Goal: Task Accomplishment & Management: Use online tool/utility

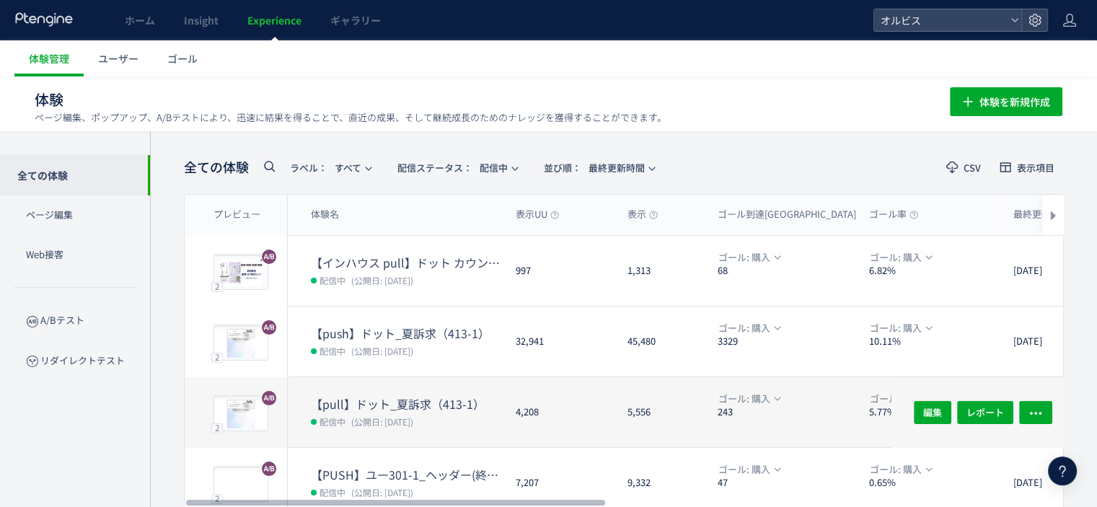
scroll to position [291, 0]
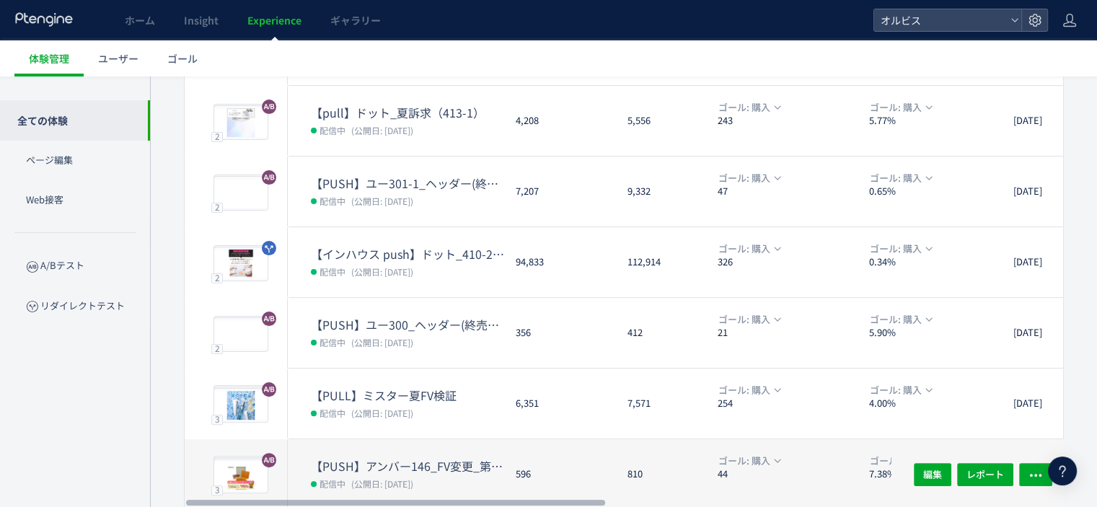
click at [439, 474] on dd "配信中 (公開日: 2025/08/13)" at bounding box center [407, 483] width 193 height 19
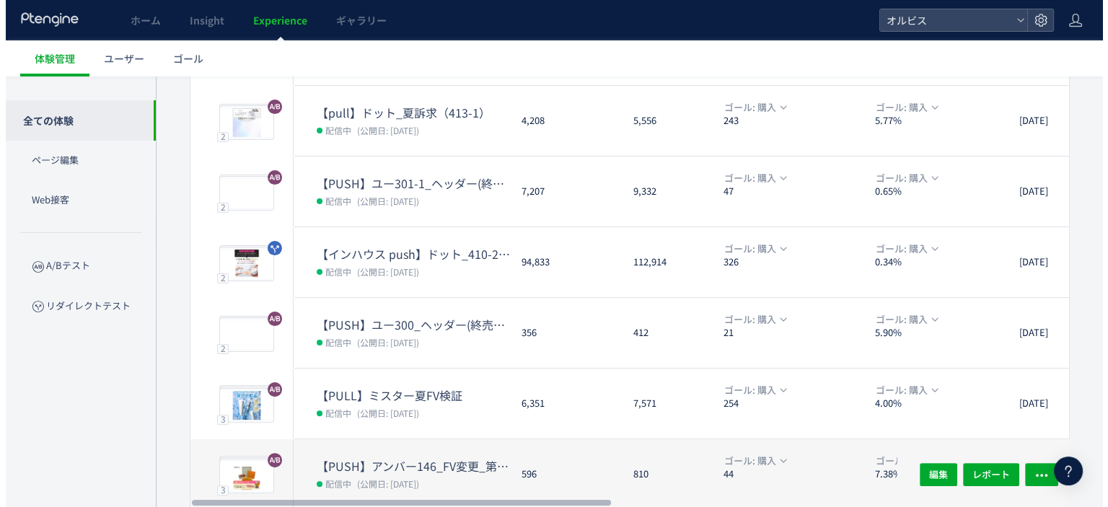
scroll to position [409, 0]
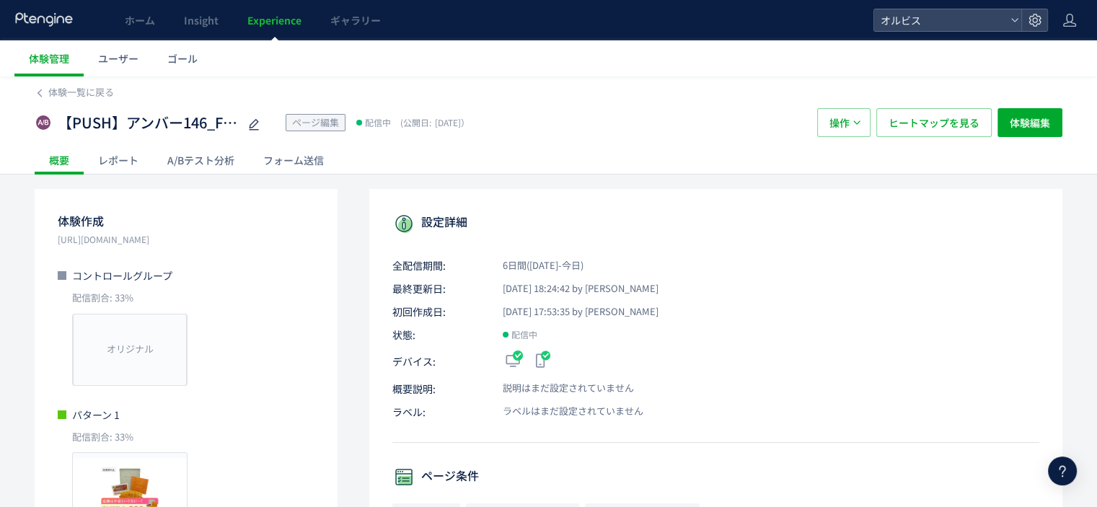
click at [206, 164] on div "A/Bテスト分析" at bounding box center [201, 160] width 96 height 29
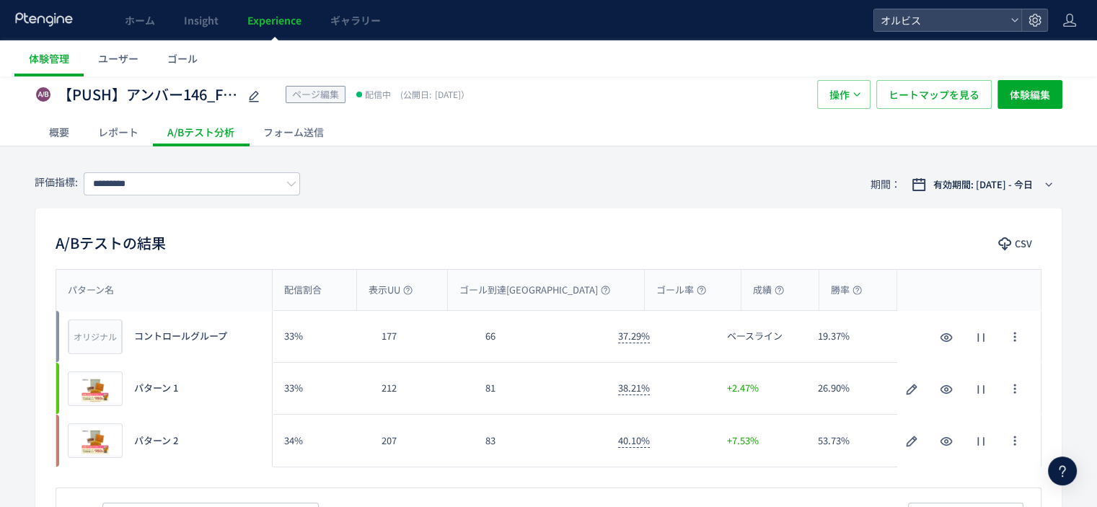
scroll to position [29, 0]
click at [954, 182] on span "有効期間: 2025/08/13 - 今日" at bounding box center [983, 184] width 100 height 14
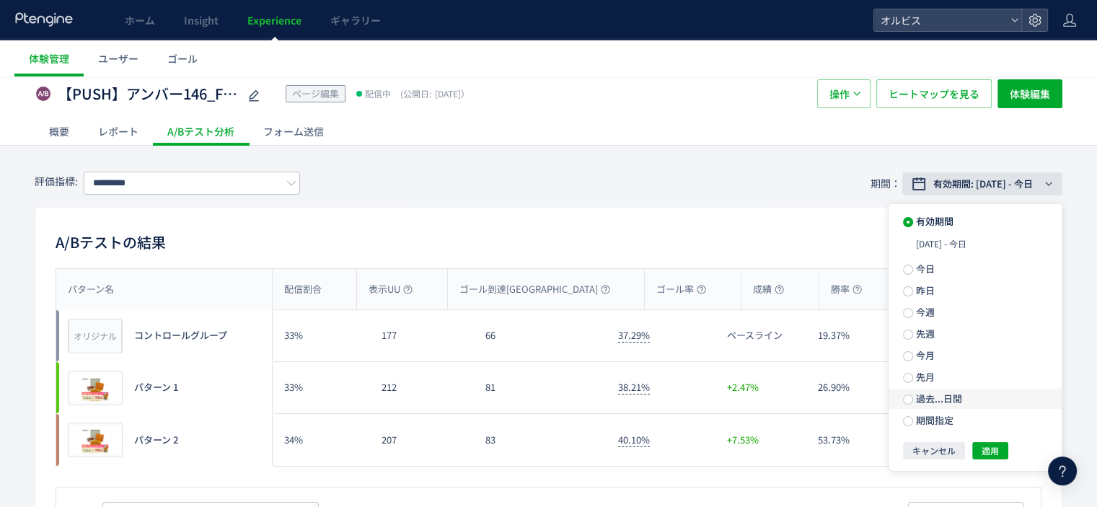
scroll to position [172, 0]
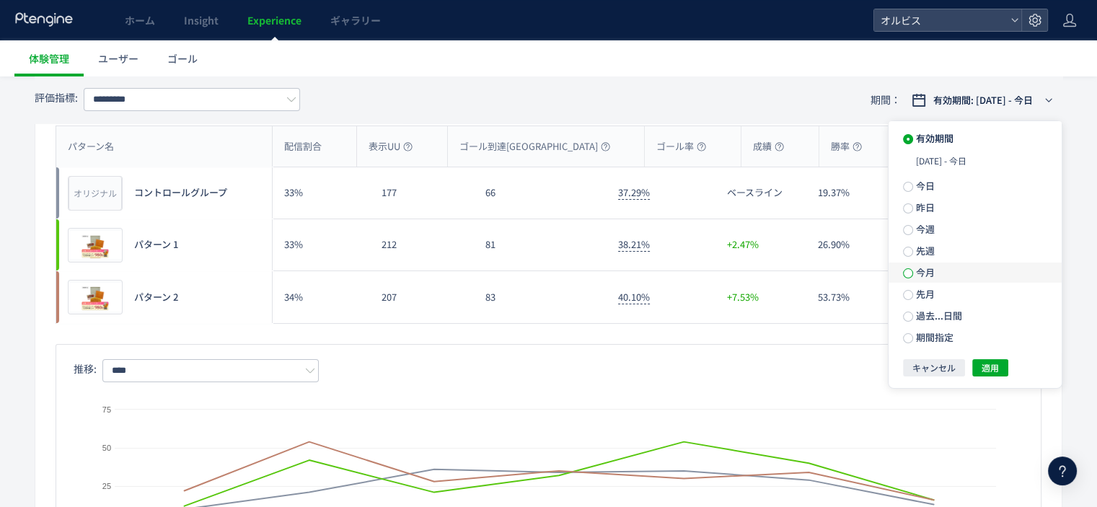
click at [907, 270] on span at bounding box center [908, 273] width 10 height 10
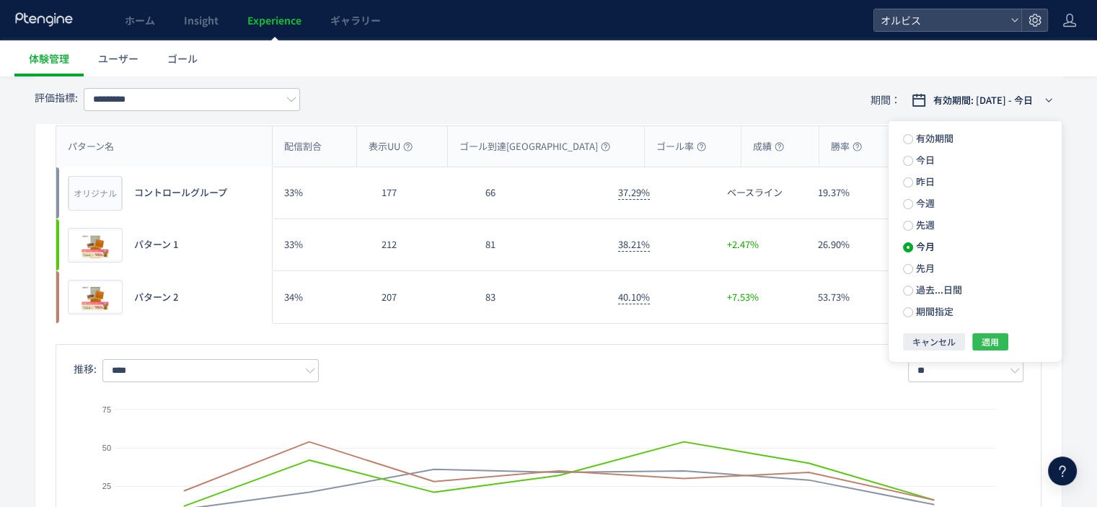
click at [996, 345] on span "適用" at bounding box center [989, 341] width 17 height 17
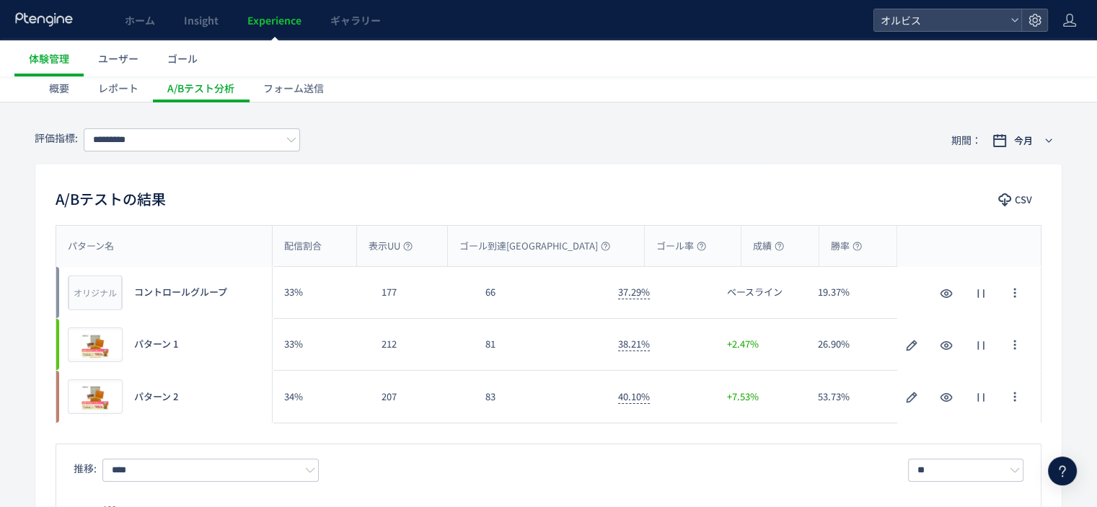
scroll to position [71, 0]
click at [198, 146] on input "*********" at bounding box center [192, 140] width 216 height 23
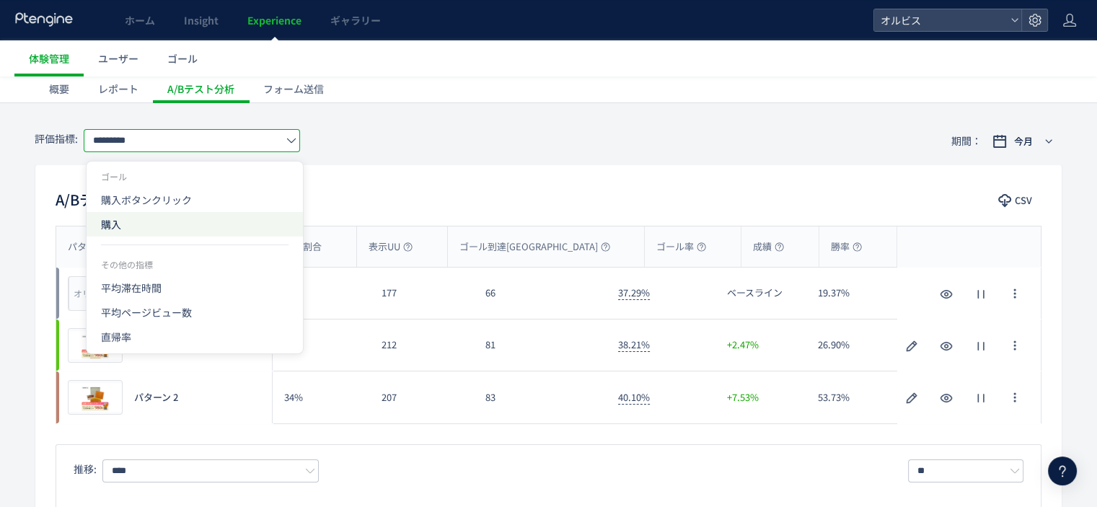
click at [0, 0] on span "購入" at bounding box center [0, 0] width 0 height 0
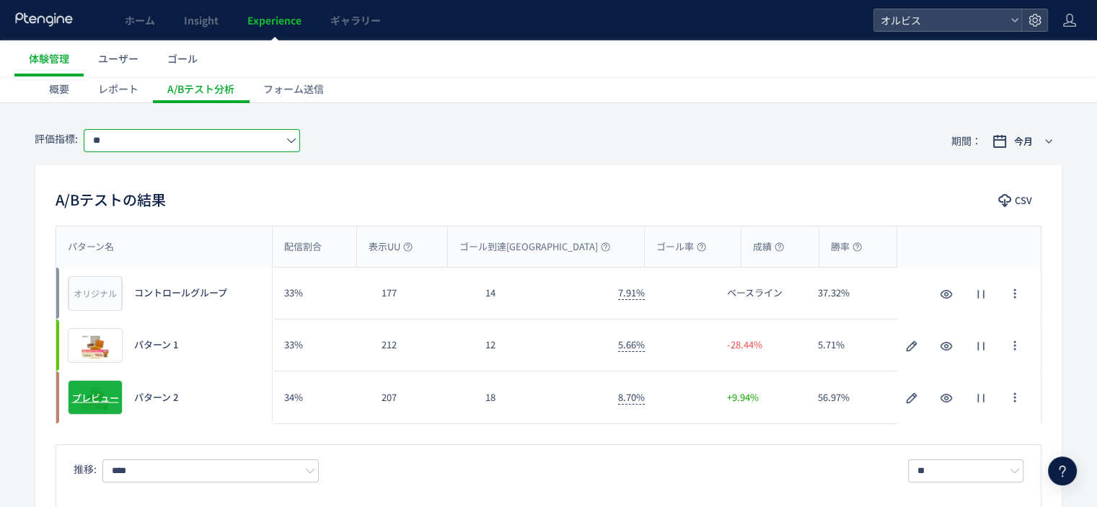
click at [102, 396] on span "プレビュー" at bounding box center [95, 398] width 47 height 14
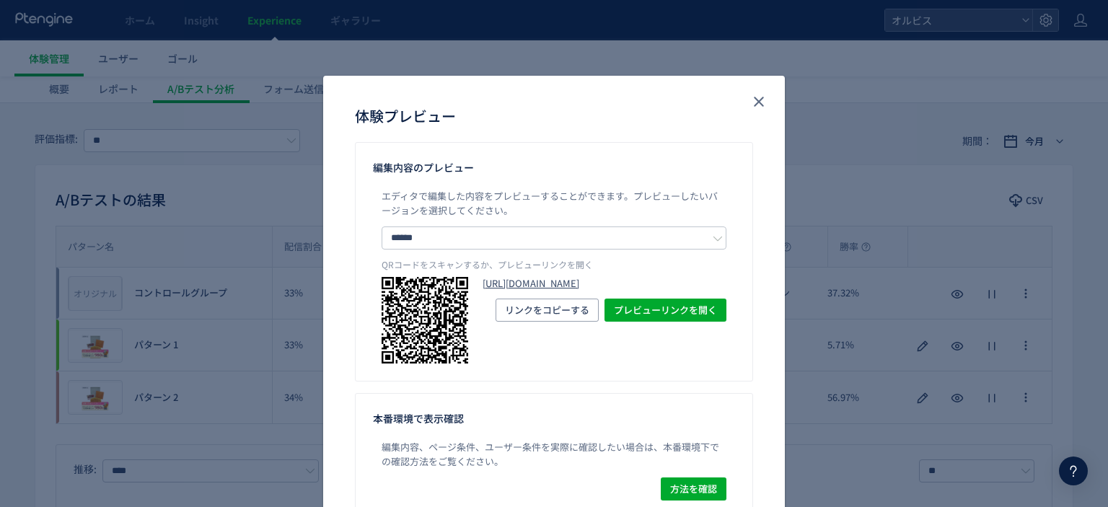
click at [543, 290] on link "https://pr.orbis.co.jp/cosmetics/amber/146/?preview_ptx_token=v4-12aeaeb0-f6ed-…" at bounding box center [604, 284] width 244 height 14
click at [754, 102] on use "close" at bounding box center [759, 102] width 10 height 10
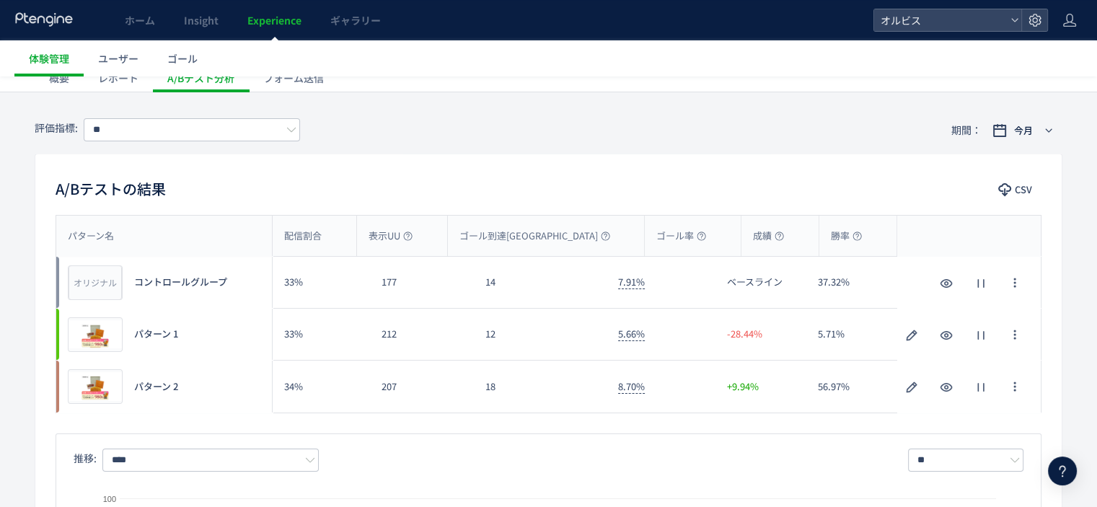
scroll to position [83, 0]
click at [95, 335] on span "プレビュー" at bounding box center [95, 334] width 47 height 14
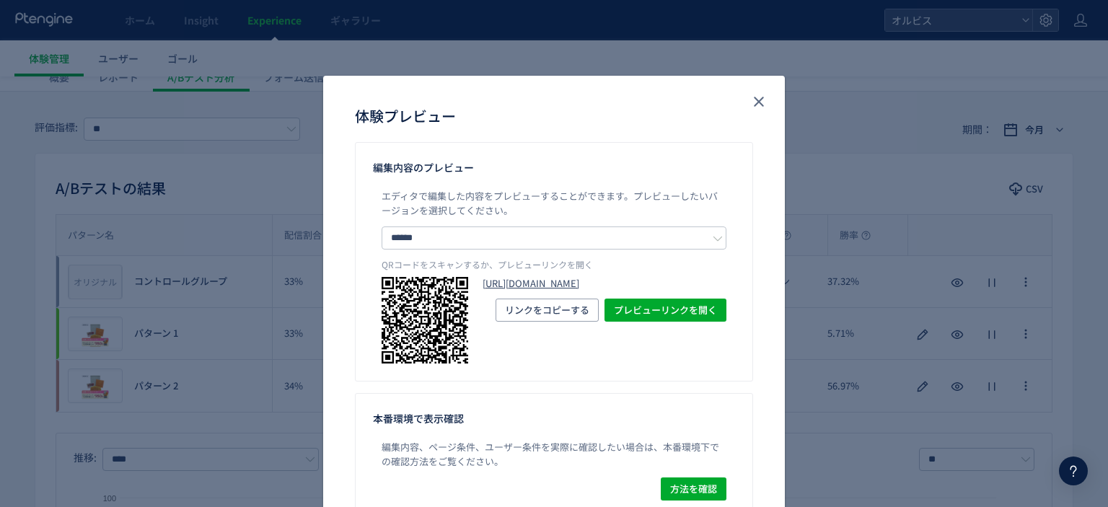
click at [549, 291] on link "https://pr.orbis.co.jp/cosmetics/amber/146/?preview_ptx_token=v4-9322467d-be87-…" at bounding box center [604, 284] width 244 height 14
click at [755, 103] on use "close" at bounding box center [759, 102] width 10 height 10
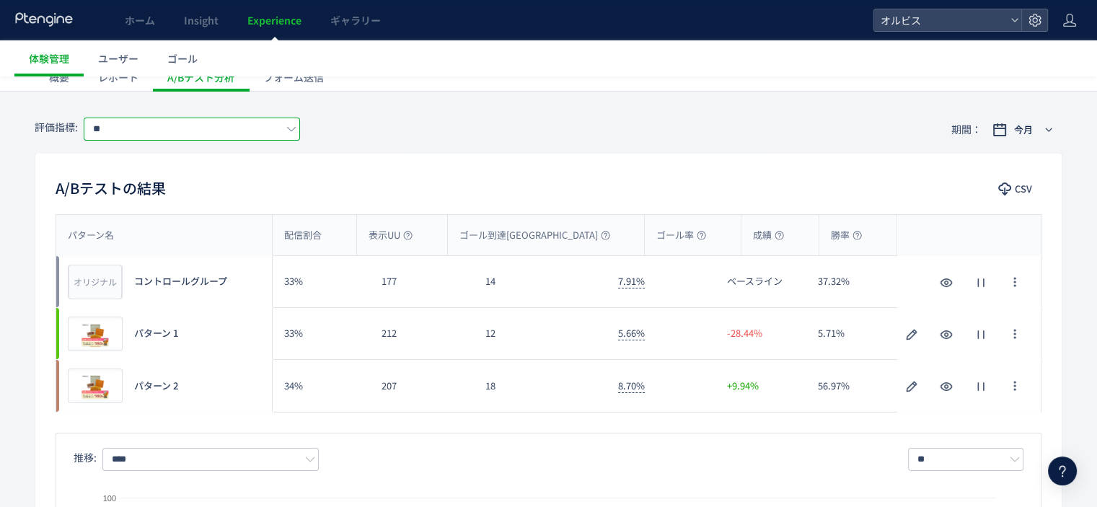
click at [250, 132] on input "**" at bounding box center [192, 129] width 216 height 23
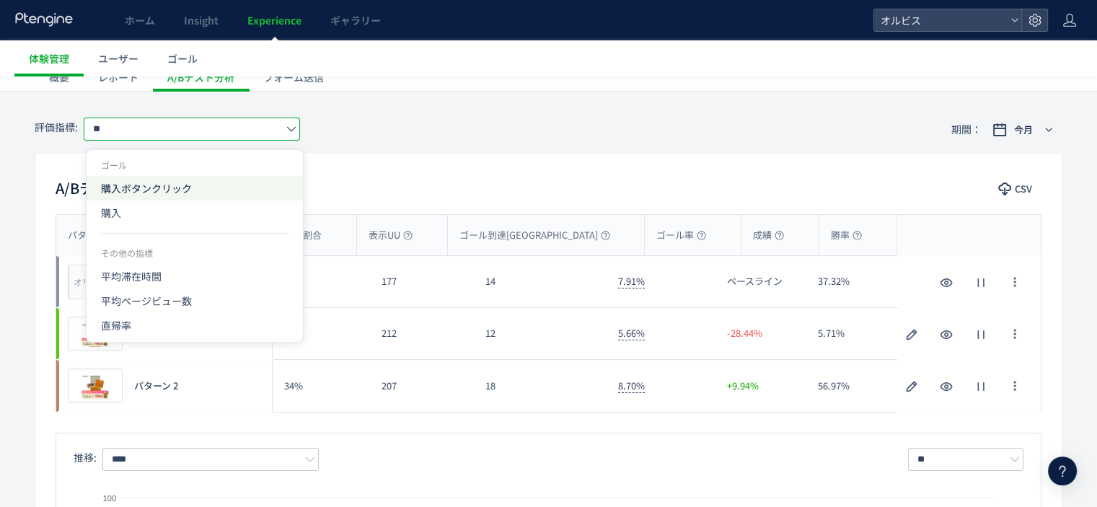
click at [223, 188] on span "購入ボタンクリック" at bounding box center [194, 188] width 187 height 25
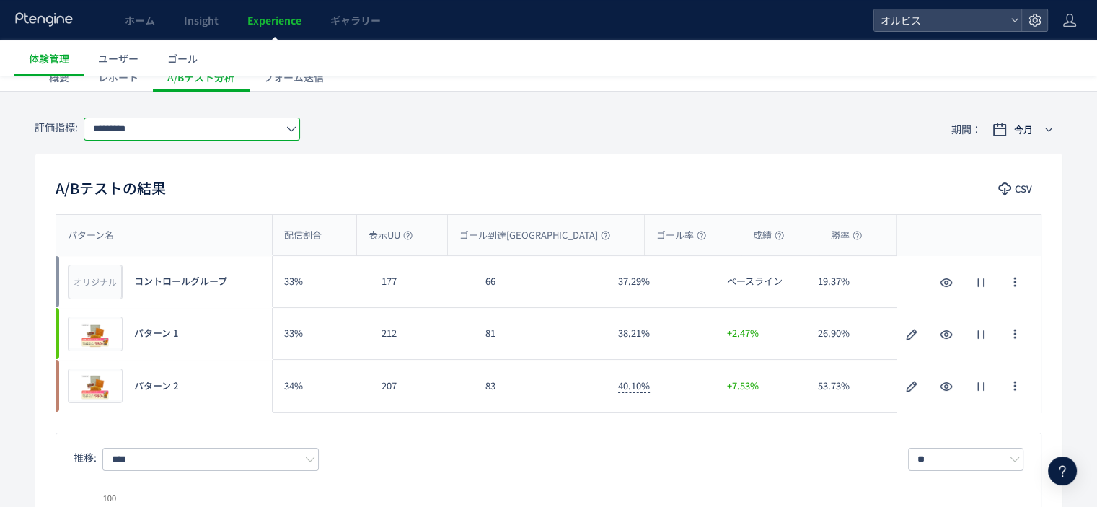
click at [254, 132] on input "*********" at bounding box center [192, 129] width 216 height 23
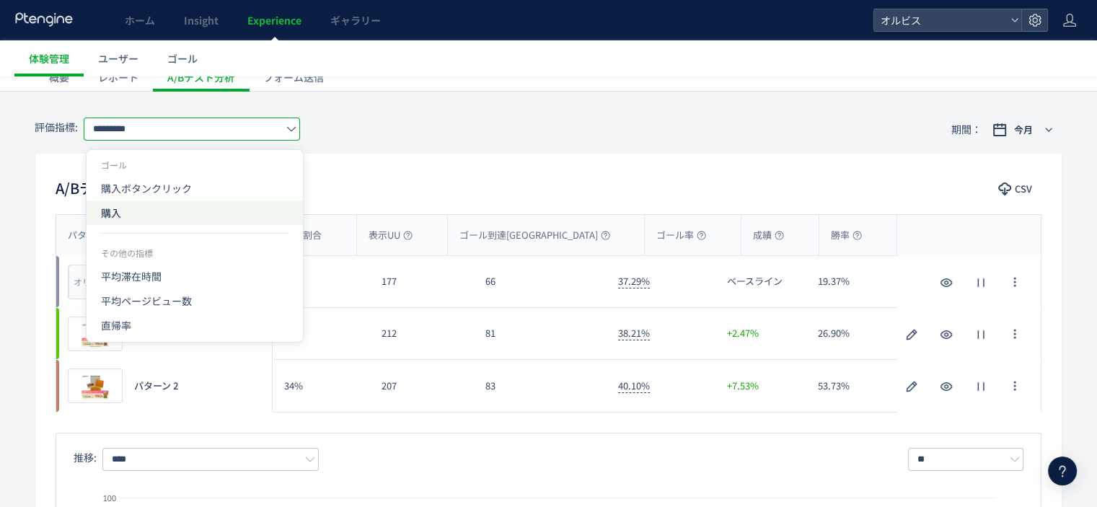
click at [0, 0] on span "購入" at bounding box center [0, 0] width 0 height 0
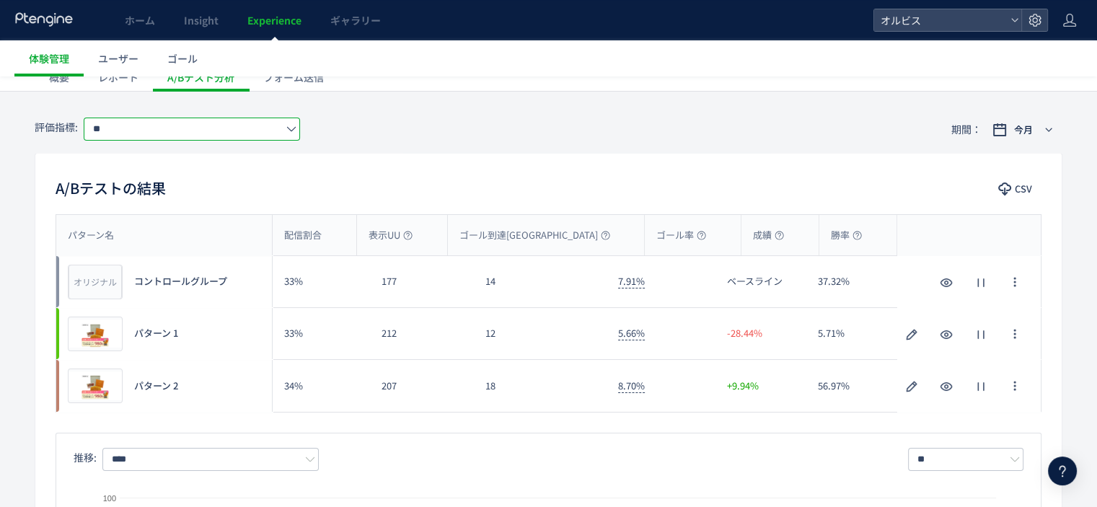
click at [217, 134] on input "**" at bounding box center [192, 129] width 216 height 23
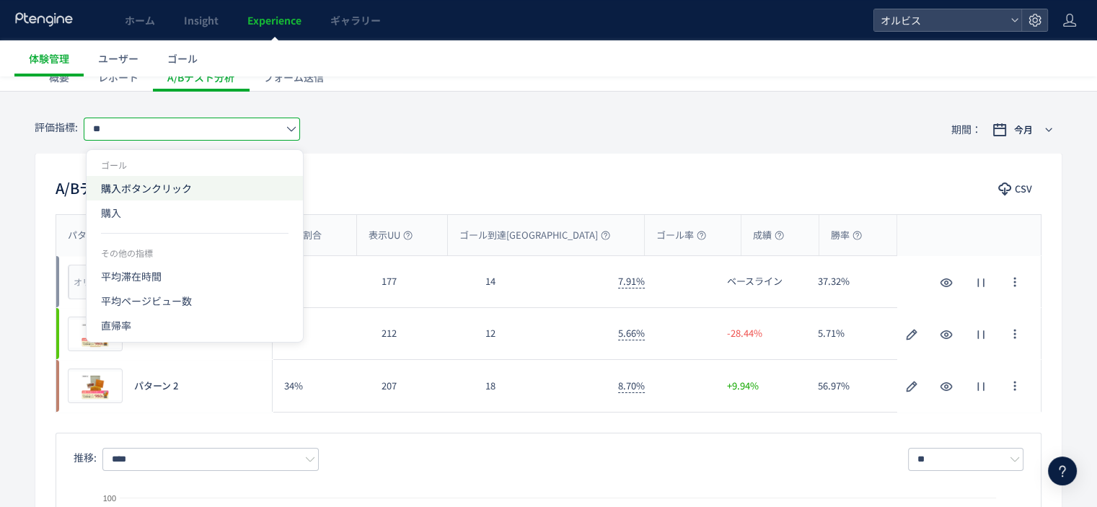
click at [208, 180] on span "購入ボタンクリック" at bounding box center [194, 188] width 187 height 25
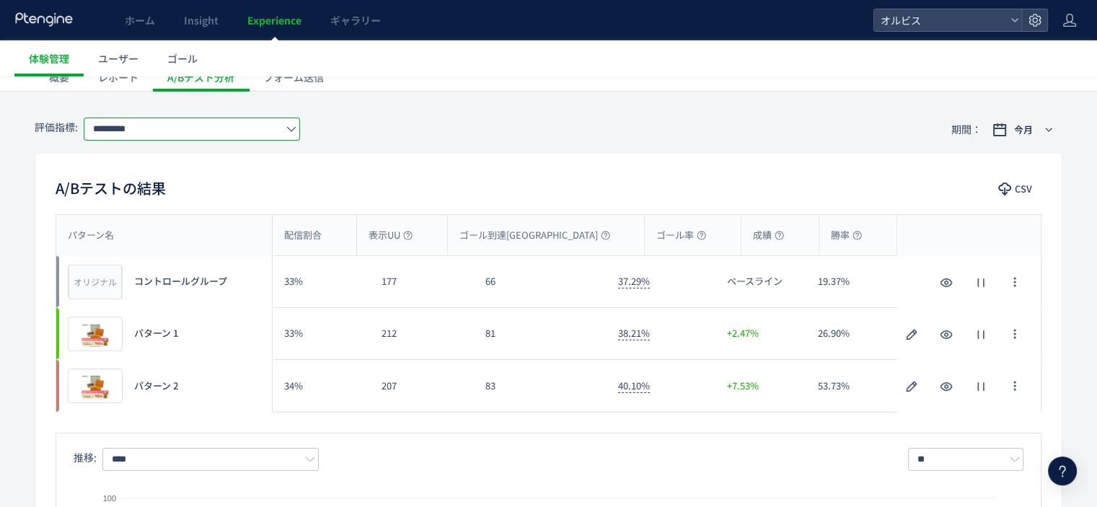
click at [193, 133] on input "*********" at bounding box center [192, 129] width 216 height 23
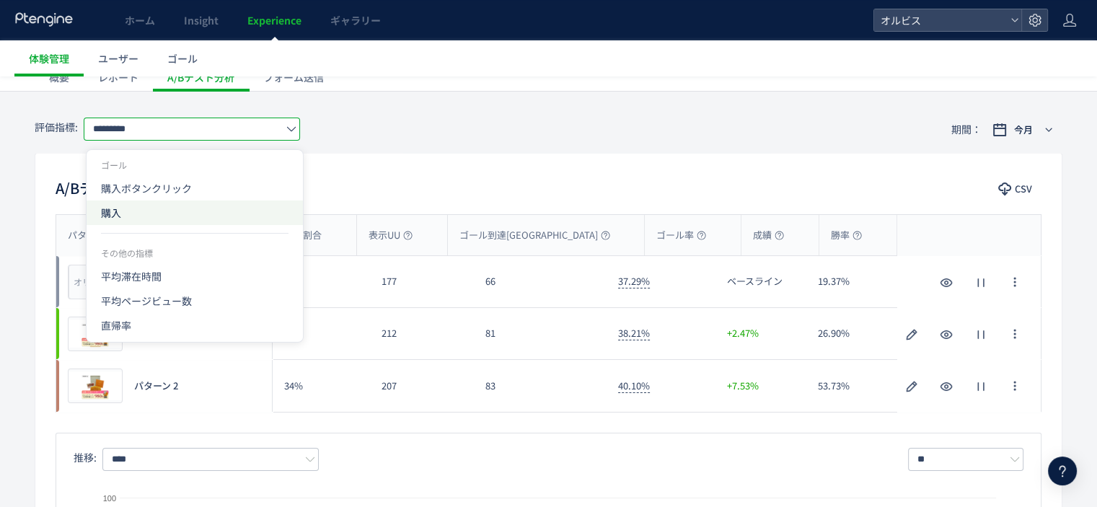
click at [0, 0] on span "購入" at bounding box center [0, 0] width 0 height 0
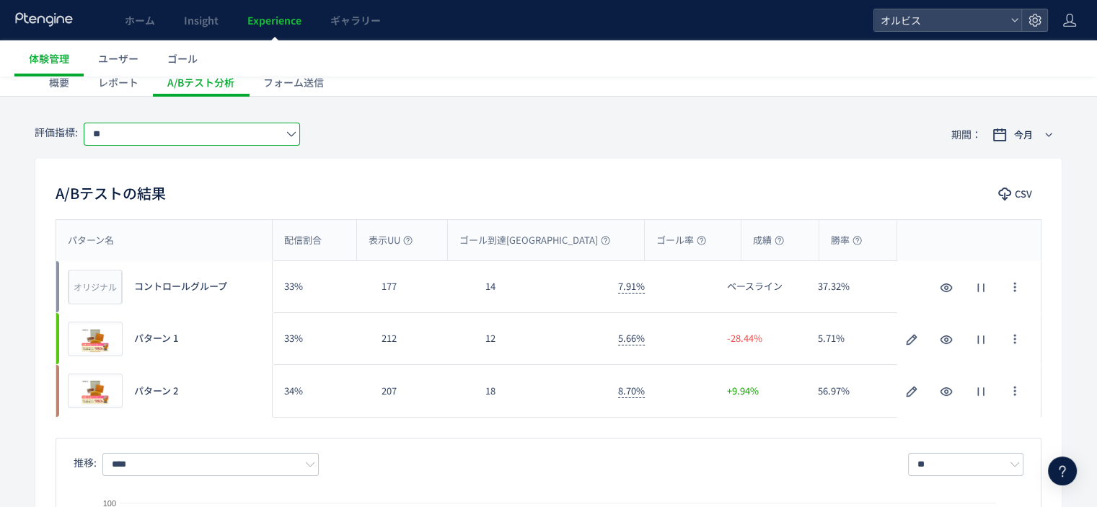
scroll to position [78, 0]
click at [230, 128] on input "**" at bounding box center [192, 134] width 216 height 23
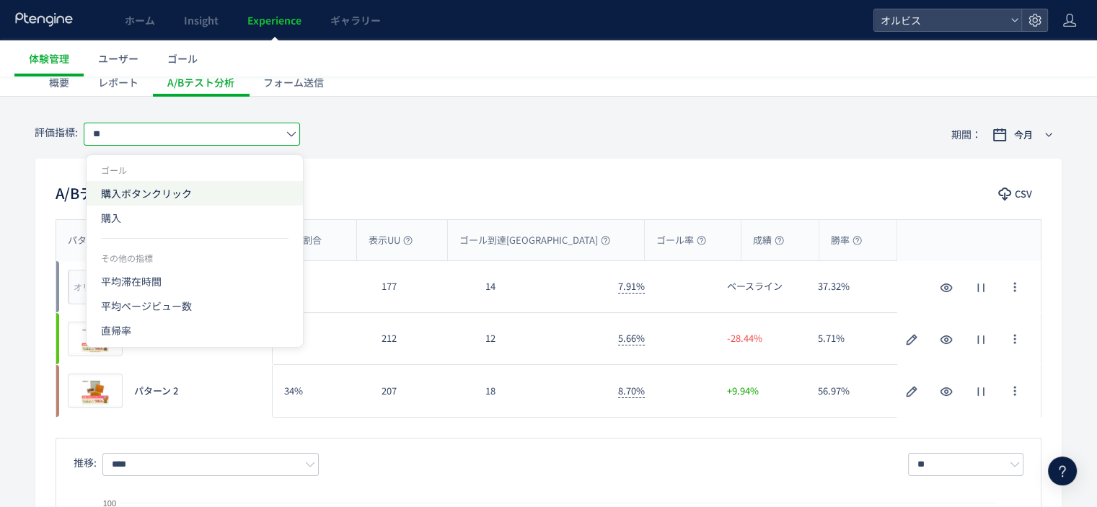
click at [216, 195] on span "購入ボタンクリック" at bounding box center [194, 193] width 187 height 25
type input "*********"
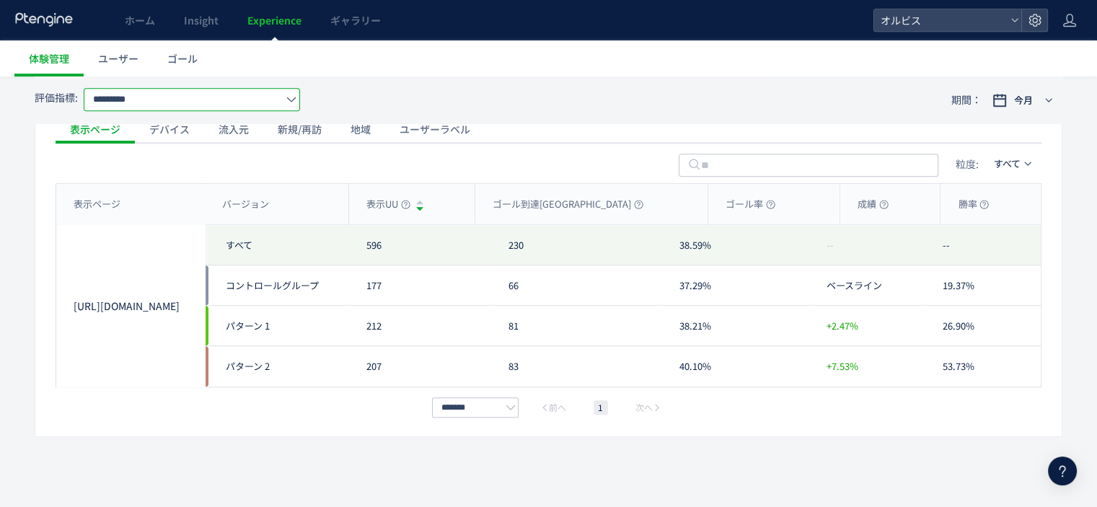
scroll to position [565, 0]
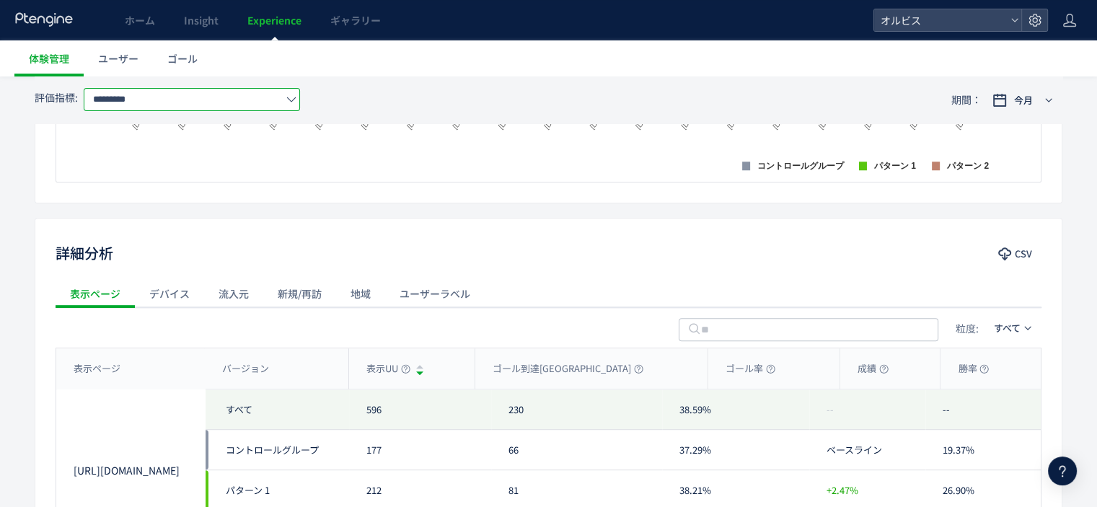
click at [166, 289] on div "デバイス" at bounding box center [169, 293] width 69 height 29
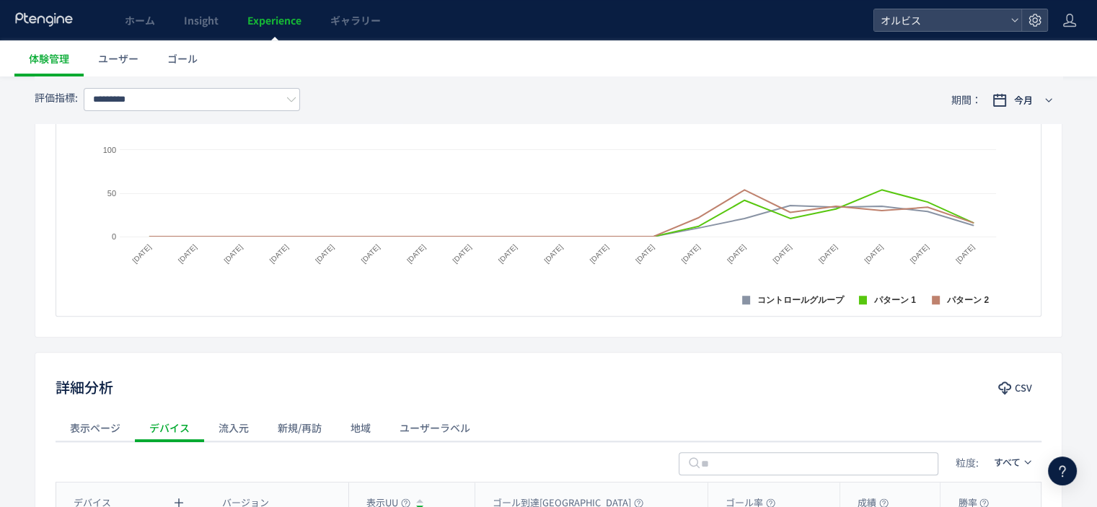
scroll to position [405, 0]
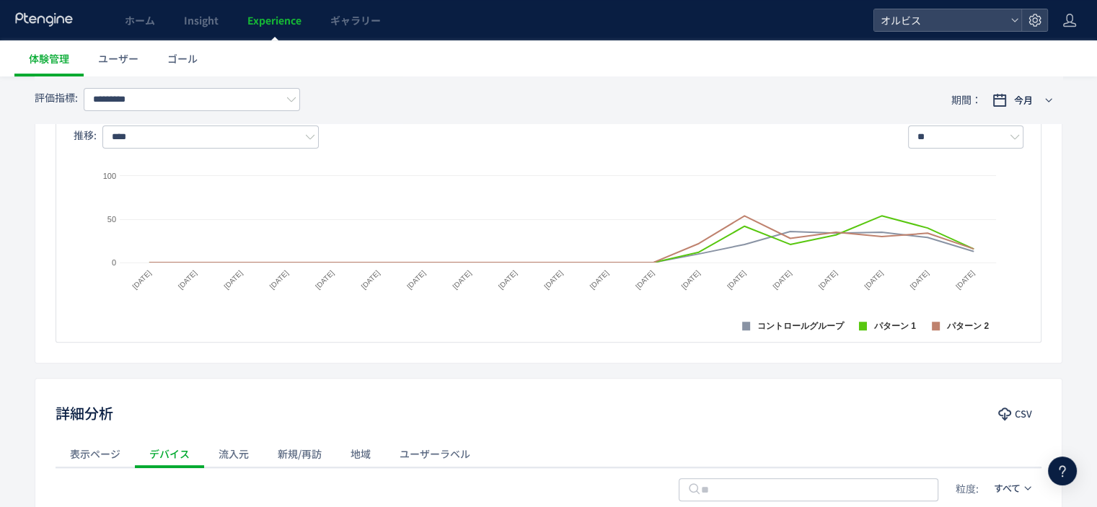
click at [236, 449] on div "流入元" at bounding box center [233, 453] width 59 height 29
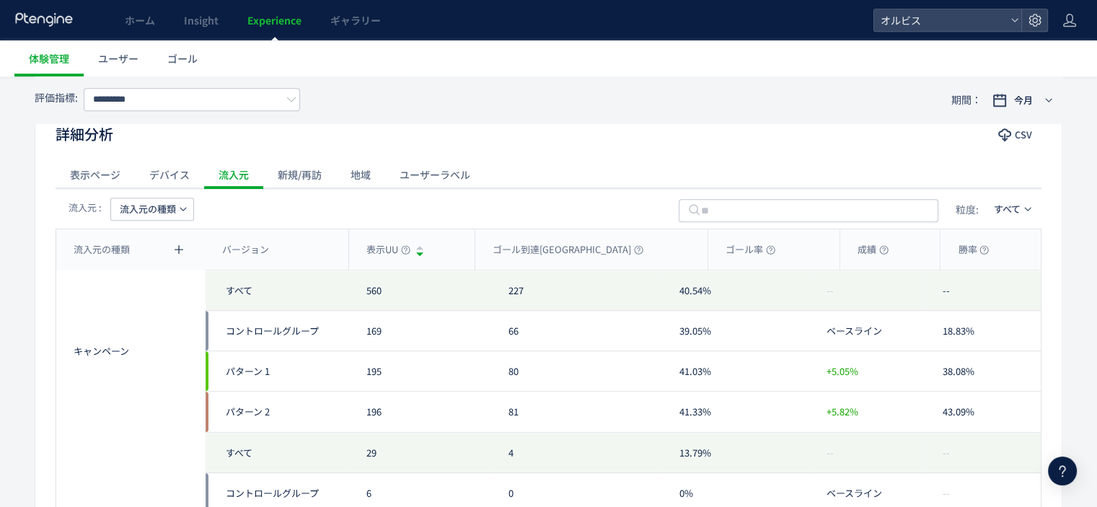
scroll to position [673, 0]
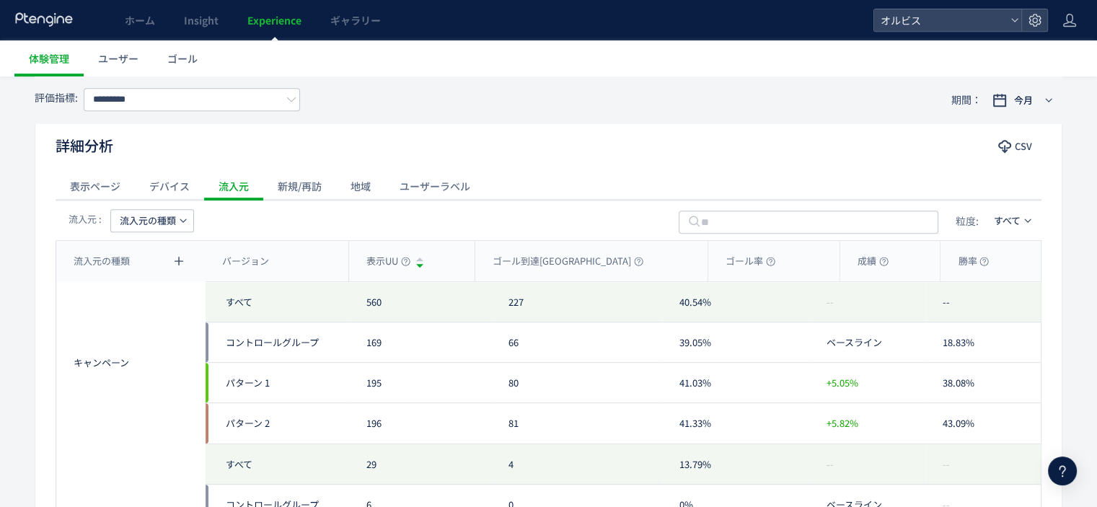
click at [159, 224] on span "流入元の種類" at bounding box center [148, 220] width 56 height 23
click at [156, 299] on li "キャンペーン名" at bounding box center [151, 312] width 99 height 26
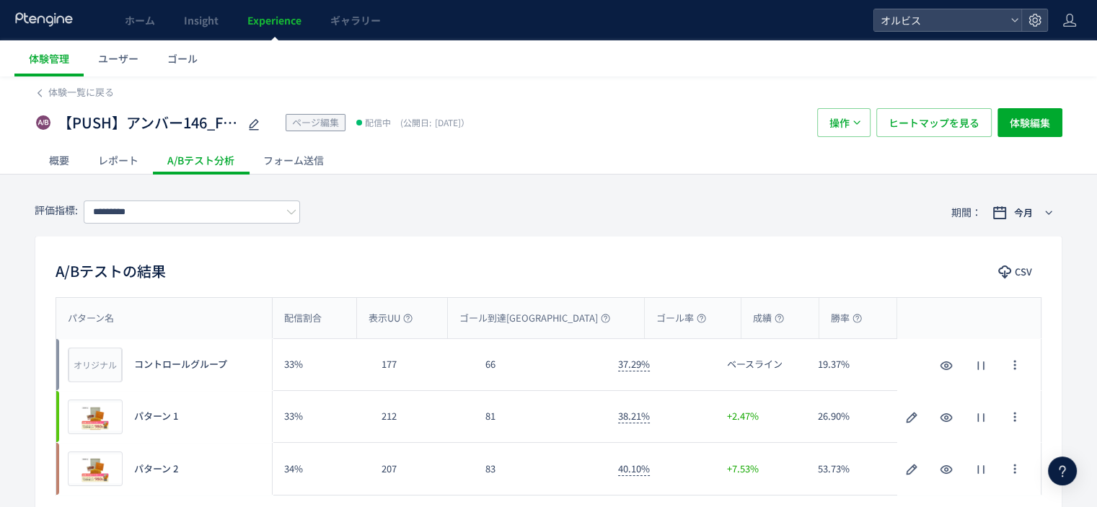
scroll to position [89, 0]
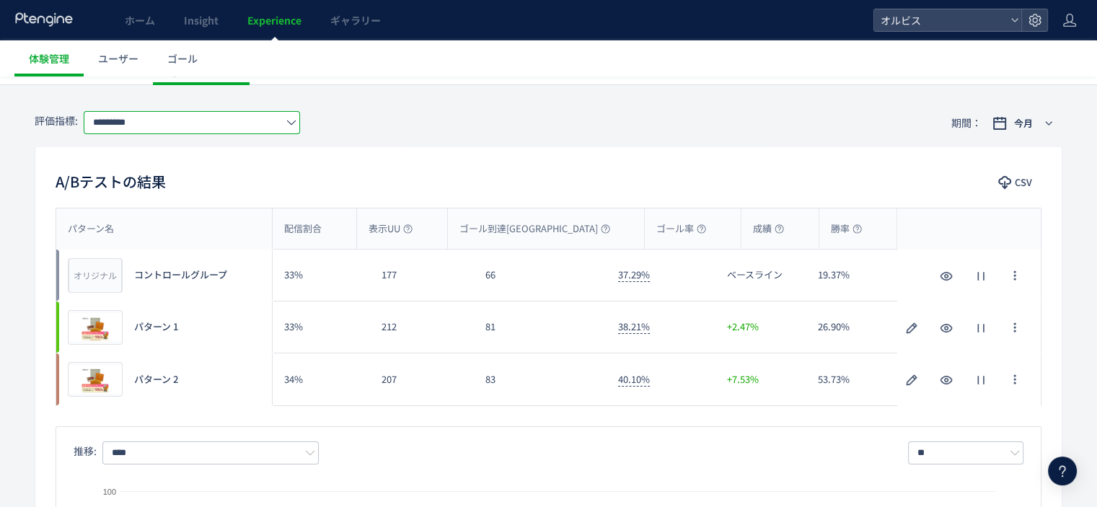
click at [258, 127] on input "*********" at bounding box center [192, 122] width 216 height 23
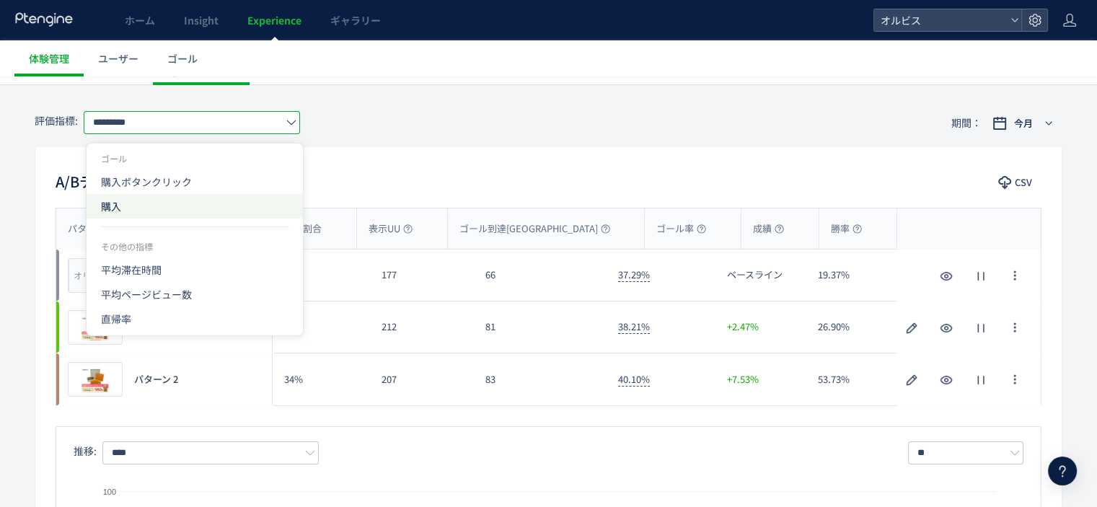
click at [202, 202] on span "購入" at bounding box center [194, 206] width 187 height 25
type input "**"
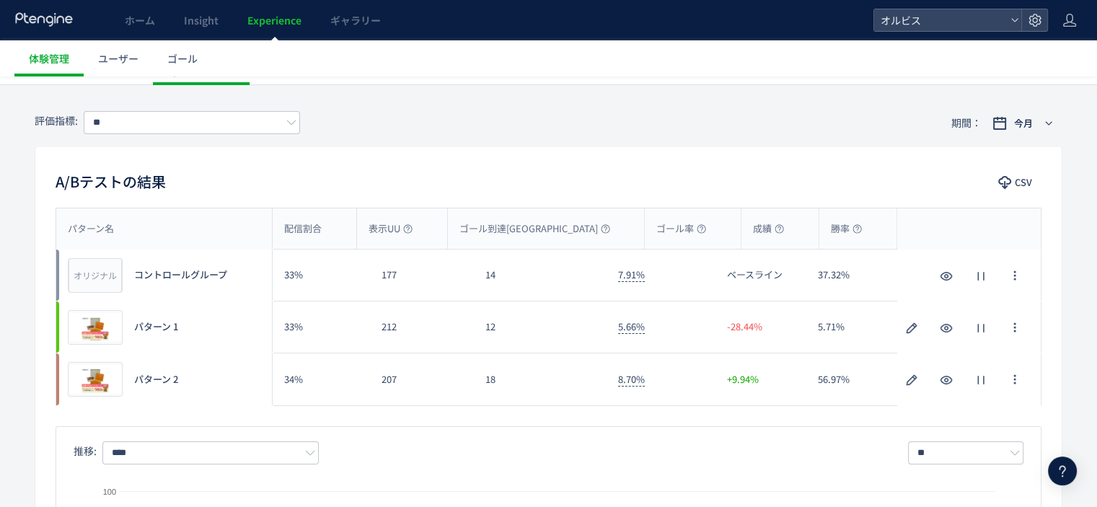
click at [887, 149] on div "A/Bテストの結果 CSV パターン名 配信割合 表示UU ゴール到達UU ゴール率 成績 勝率 パターン名 オリジナル プレビュー コントロールグループ 3…" at bounding box center [549, 412] width 1028 height 533
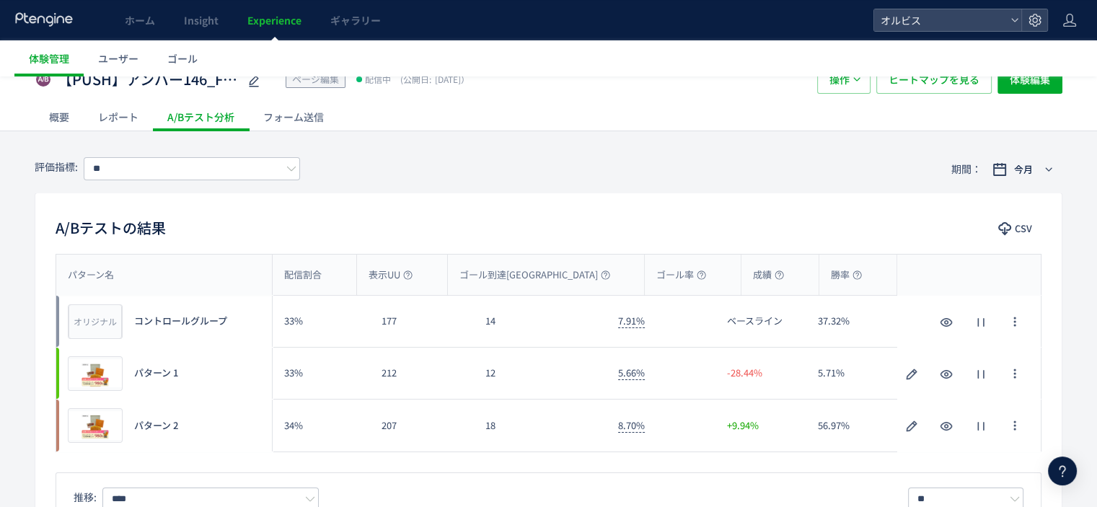
scroll to position [86, 0]
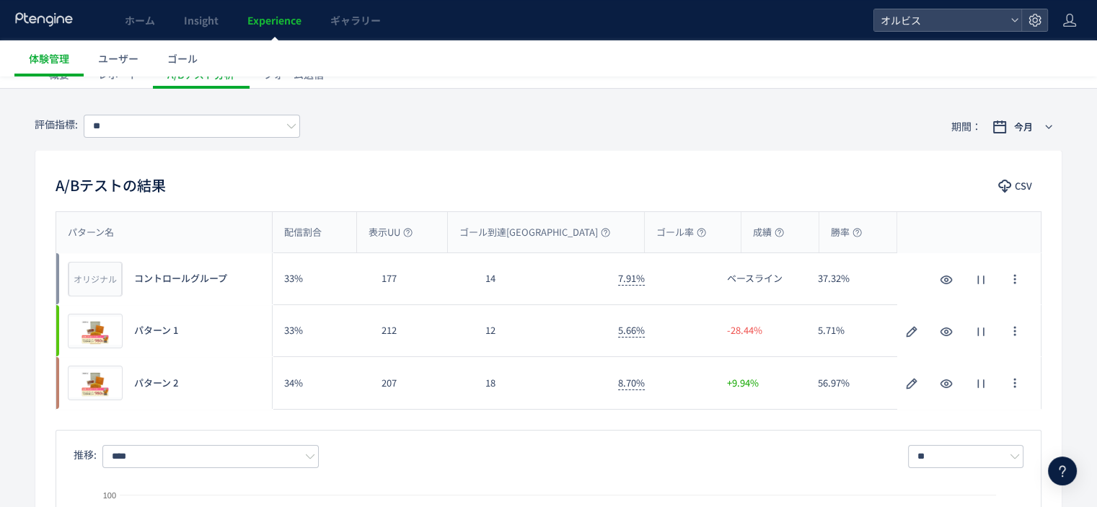
click at [638, 181] on div "A/Bテストの結果 CSV" at bounding box center [548, 187] width 1026 height 26
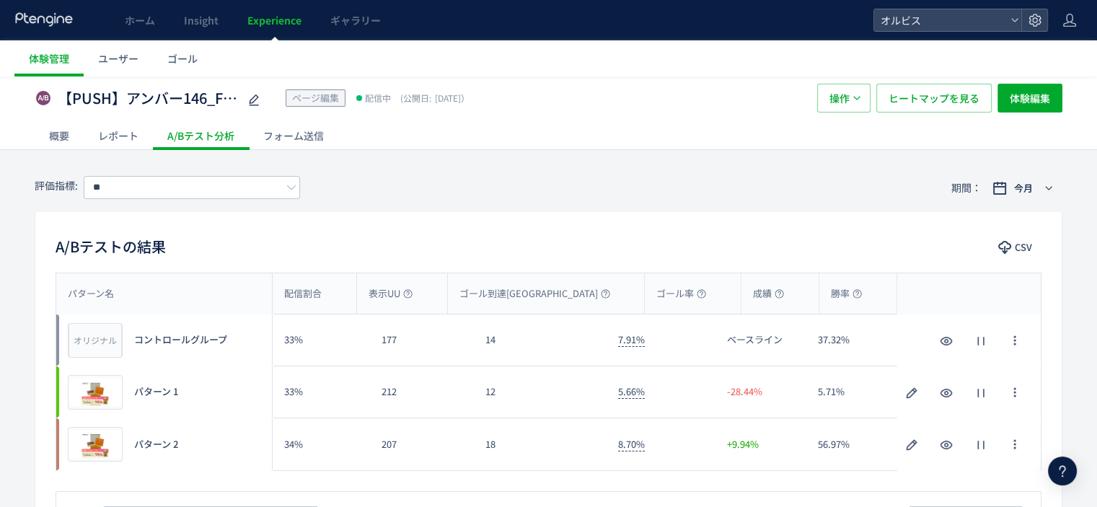
scroll to position [0, 0]
